Goal: Task Accomplishment & Management: Manage account settings

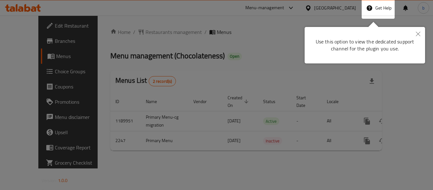
click at [348, 8] on div at bounding box center [216, 95] width 433 height 190
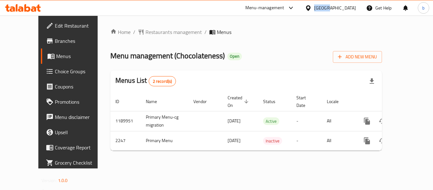
click at [348, 8] on div "[GEOGRAPHIC_DATA]" at bounding box center [335, 7] width 42 height 7
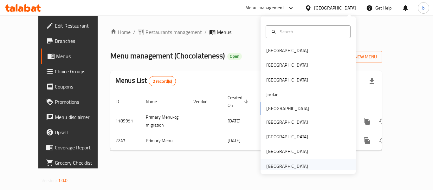
click at [300, 166] on div "[GEOGRAPHIC_DATA]" at bounding box center [287, 166] width 42 height 7
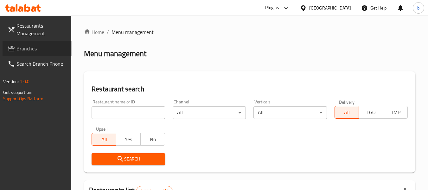
click at [20, 47] on span "Branches" at bounding box center [41, 49] width 50 height 8
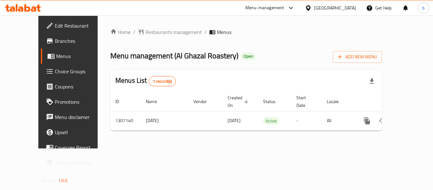
click at [55, 25] on span "Edit Restaurant" at bounding box center [80, 26] width 51 height 8
